Goal: Task Accomplishment & Management: Use online tool/utility

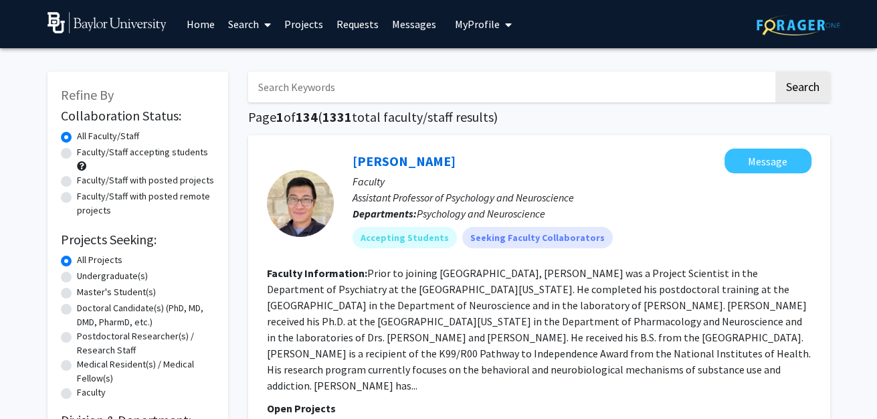
click at [360, 25] on link "Requests" at bounding box center [357, 24] width 55 height 47
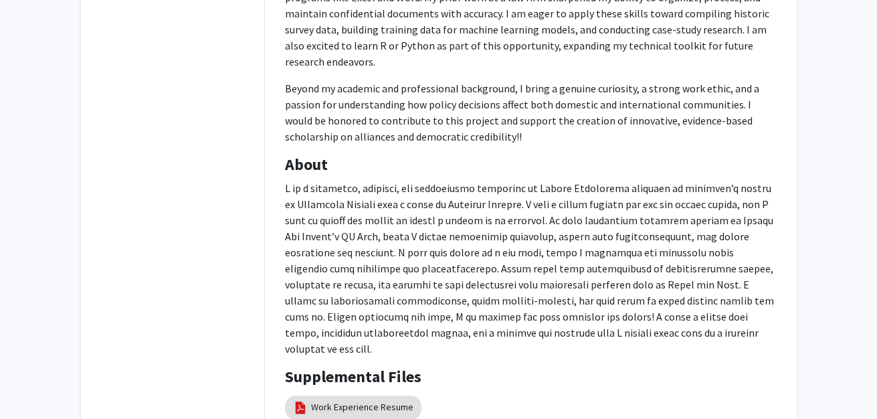
scroll to position [472, 0]
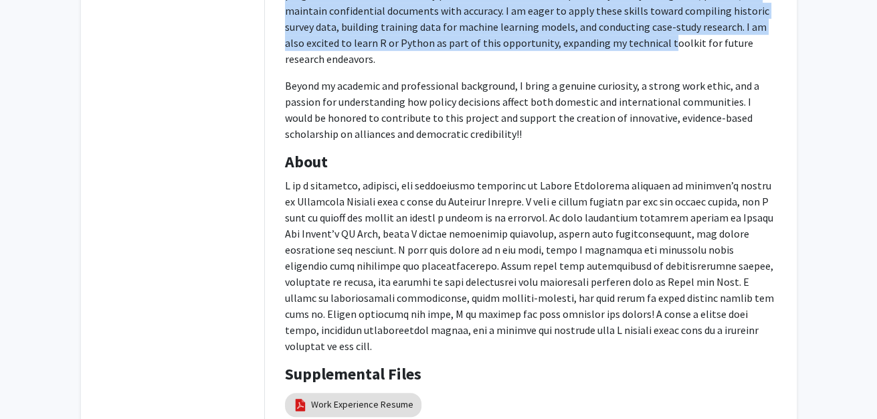
drag, startPoint x: 426, startPoint y: 207, endPoint x: 422, endPoint y: 55, distance: 151.2
click at [422, 55] on p "My professional experience has prepared me for detail-oriented and technology-d…" at bounding box center [530, 2] width 491 height 128
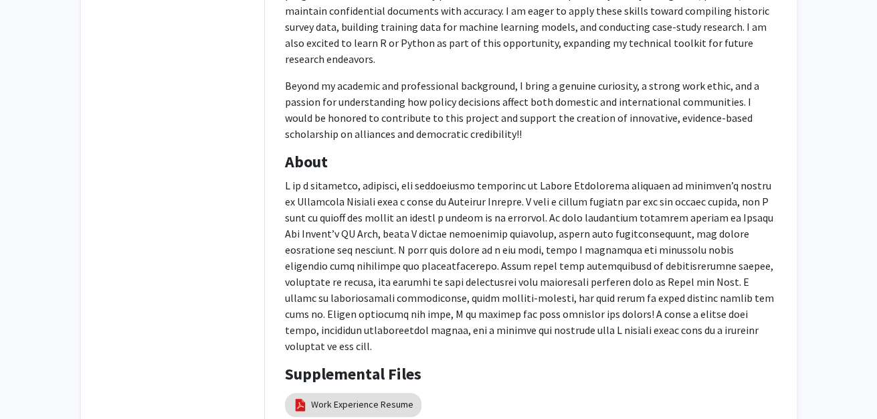
click at [422, 55] on p "My professional experience has prepared me for detail-oriented and technology-d…" at bounding box center [530, 2] width 491 height 128
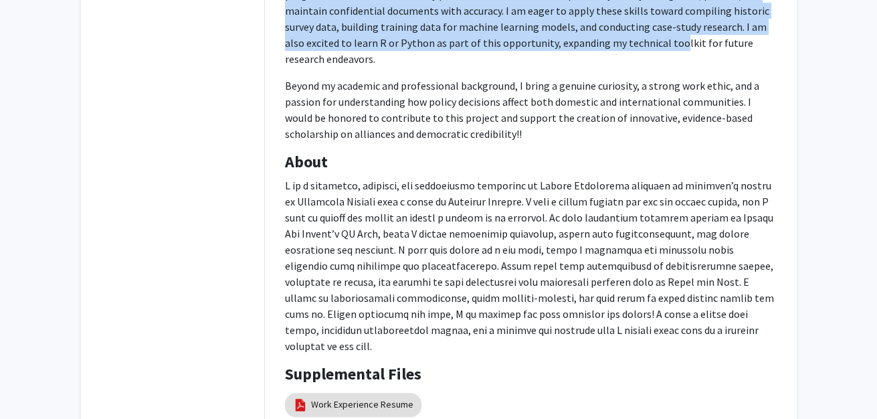
drag, startPoint x: 422, startPoint y: 55, endPoint x: 435, endPoint y: 206, distance: 151.0
click at [435, 67] on p "My professional experience has prepared me for detail-oriented and technology-d…" at bounding box center [530, 2] width 491 height 128
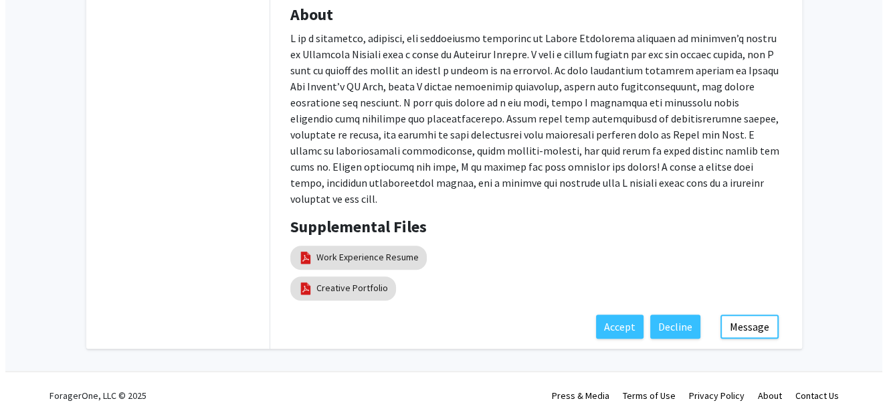
scroll to position [875, 0]
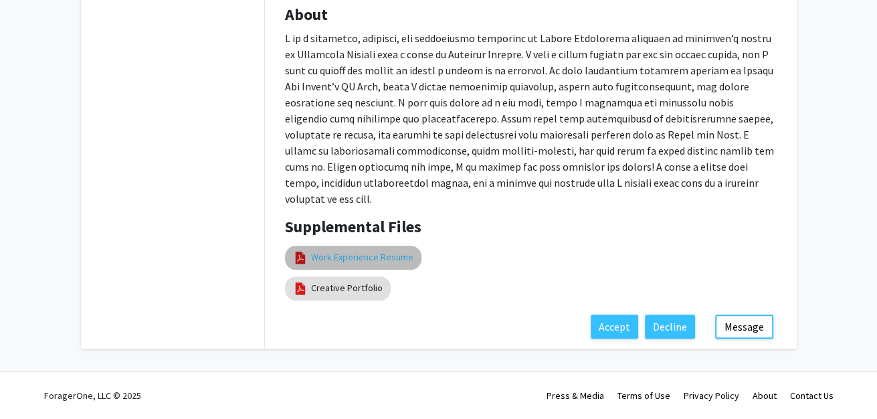
click at [342, 264] on link "Work Experience Resume" at bounding box center [362, 257] width 102 height 14
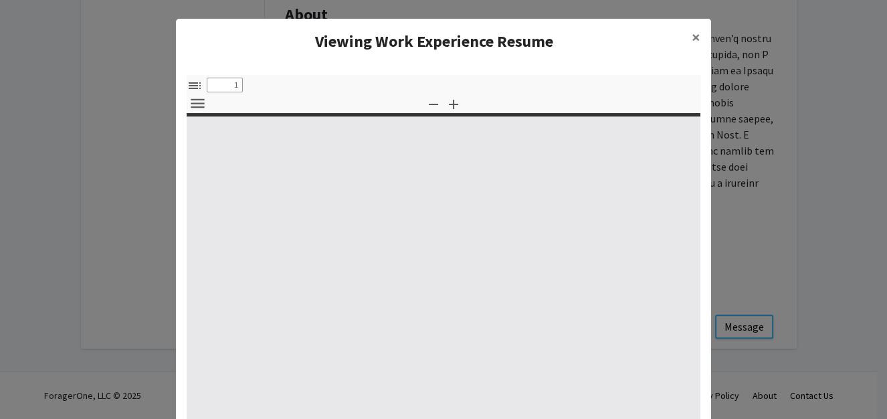
select select "custom"
type input "0"
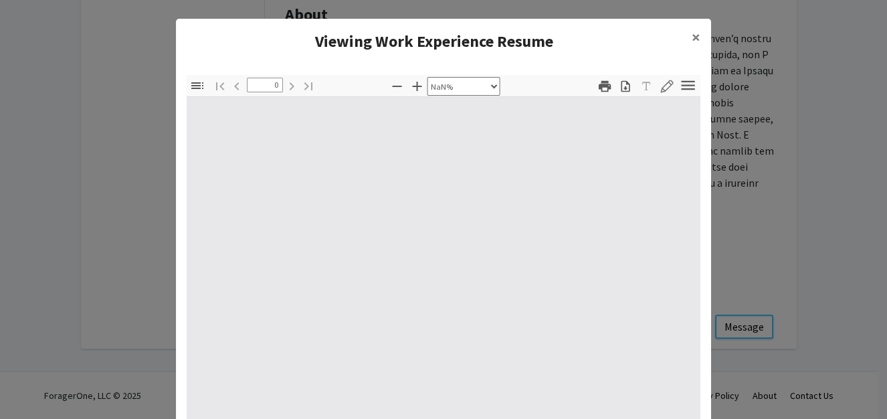
select select "auto"
type input "1"
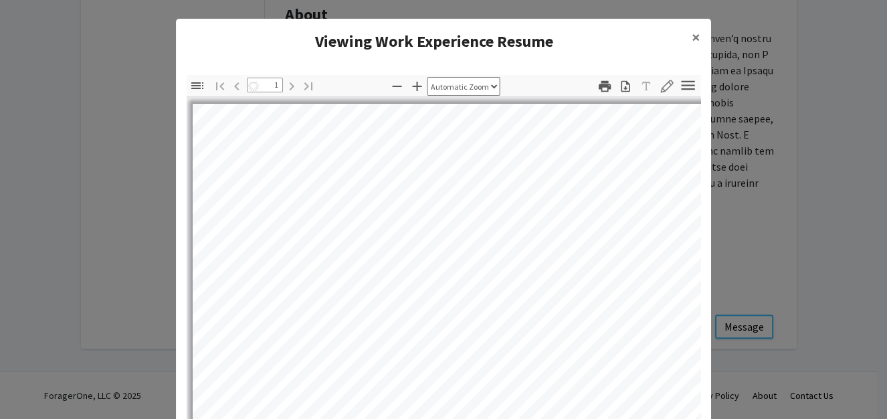
select select "auto"
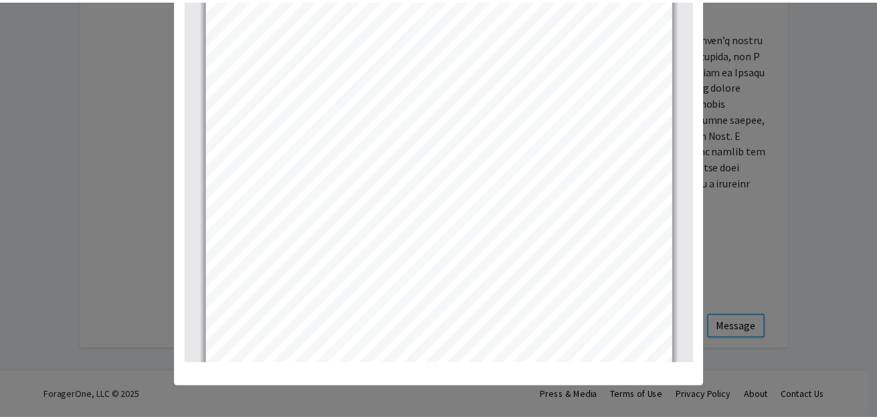
scroll to position [0, 0]
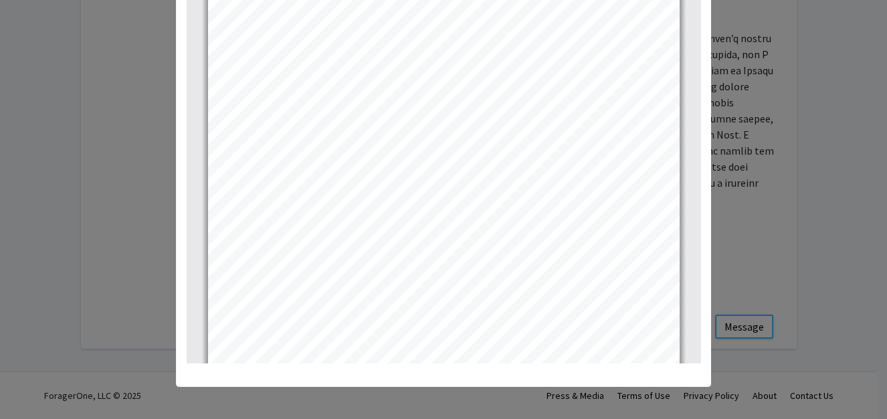
click at [144, 98] on modal-container "Viewing Work Experience Resume × Thumbnails Document Outline Attachments Layers…" at bounding box center [443, 209] width 887 height 419
